Goal: Transaction & Acquisition: Download file/media

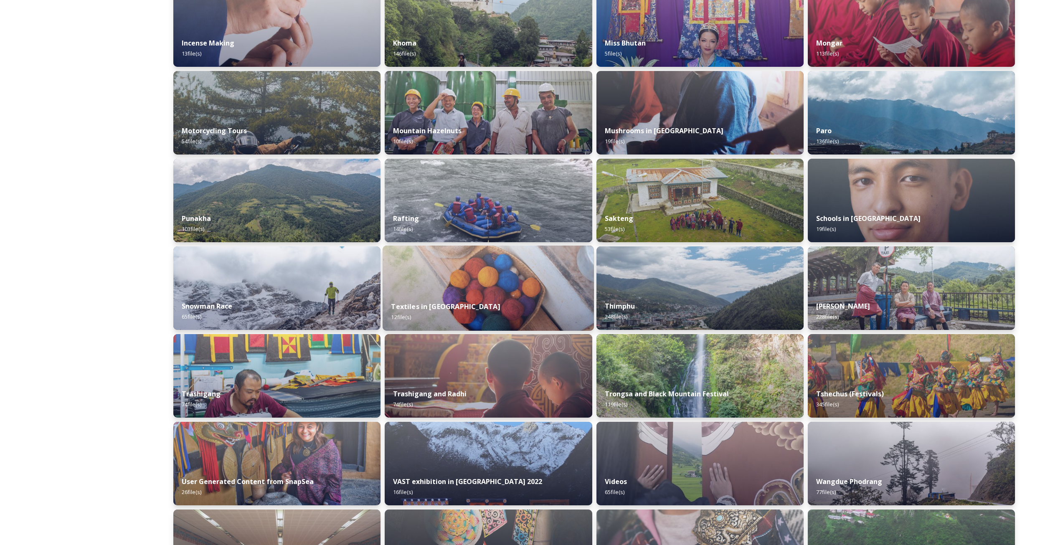
scroll to position [820, 0]
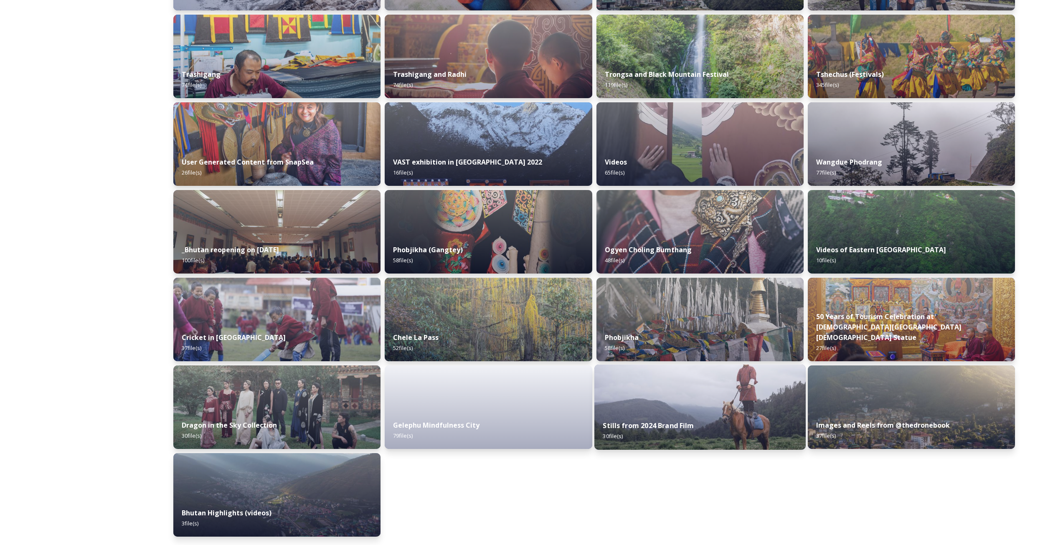
click at [730, 390] on img at bounding box center [699, 407] width 211 height 85
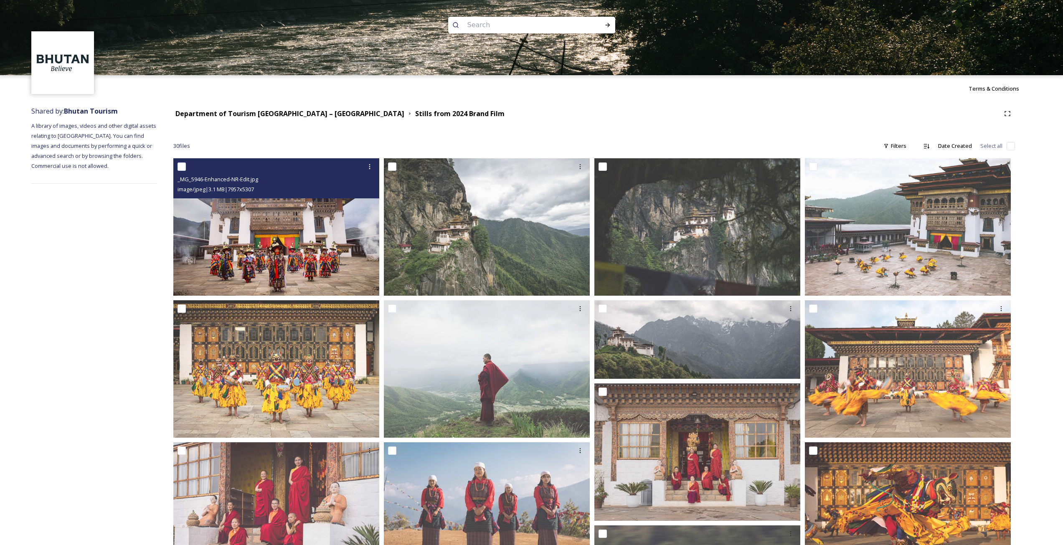
click at [293, 256] on img at bounding box center [276, 226] width 206 height 137
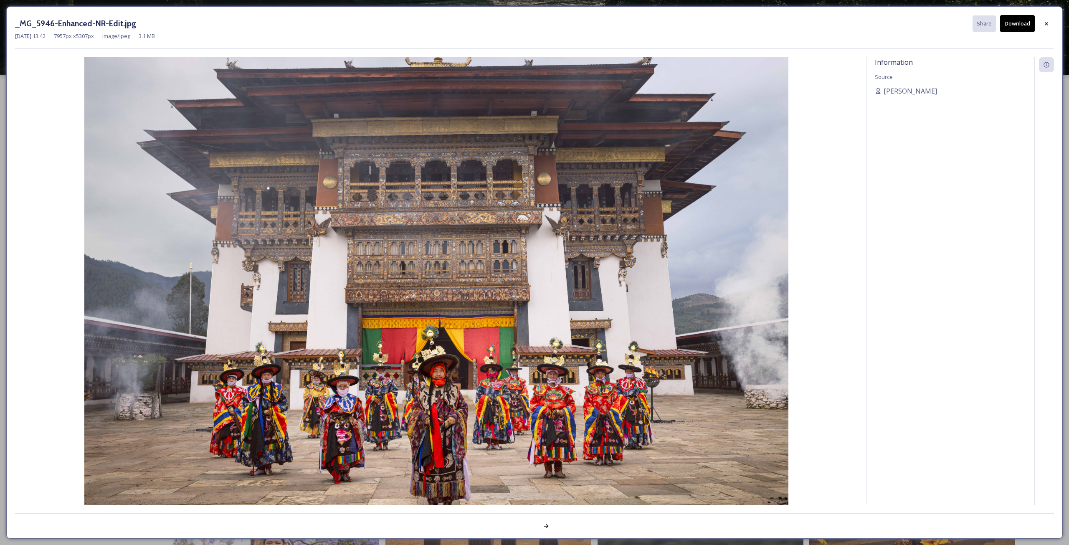
click at [457, 272] on img at bounding box center [436, 292] width 843 height 470
drag, startPoint x: 122, startPoint y: 25, endPoint x: 29, endPoint y: 27, distance: 92.7
click at [29, 27] on h3 "_MG_5946-Enhanced-NR-Edit.jpg" at bounding box center [75, 24] width 121 height 12
click at [28, 26] on h3 "_MG_5946-Enhanced-NR-Edit.jpg" at bounding box center [75, 24] width 121 height 12
click at [1048, 25] on icon at bounding box center [1046, 23] width 7 height 7
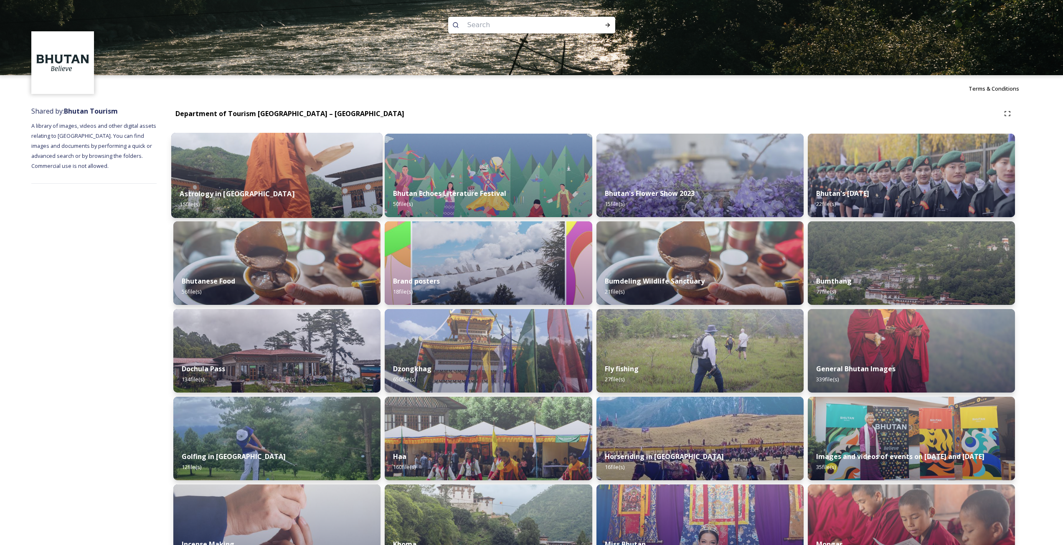
click at [298, 174] on img at bounding box center [276, 175] width 211 height 85
